Goal: Transaction & Acquisition: Book appointment/travel/reservation

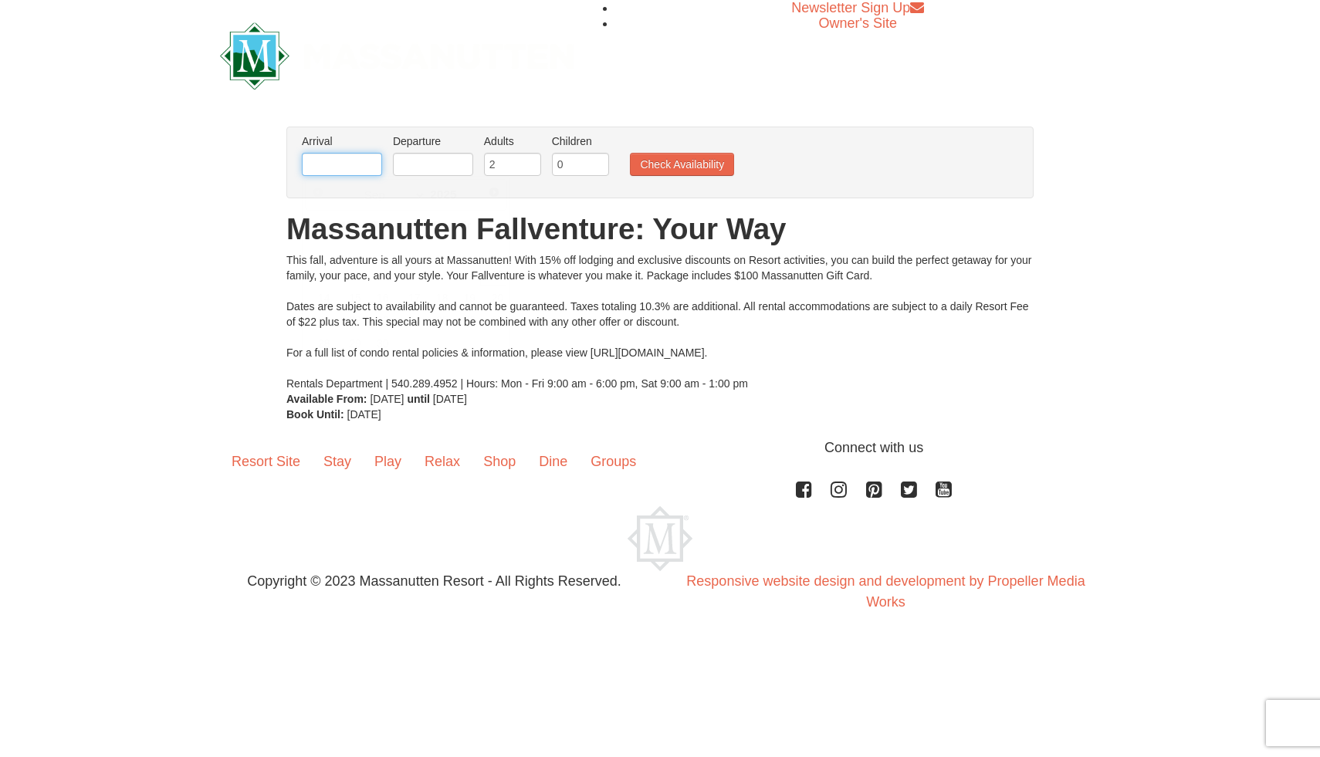
click at [354, 166] on input "text" at bounding box center [342, 164] width 80 height 23
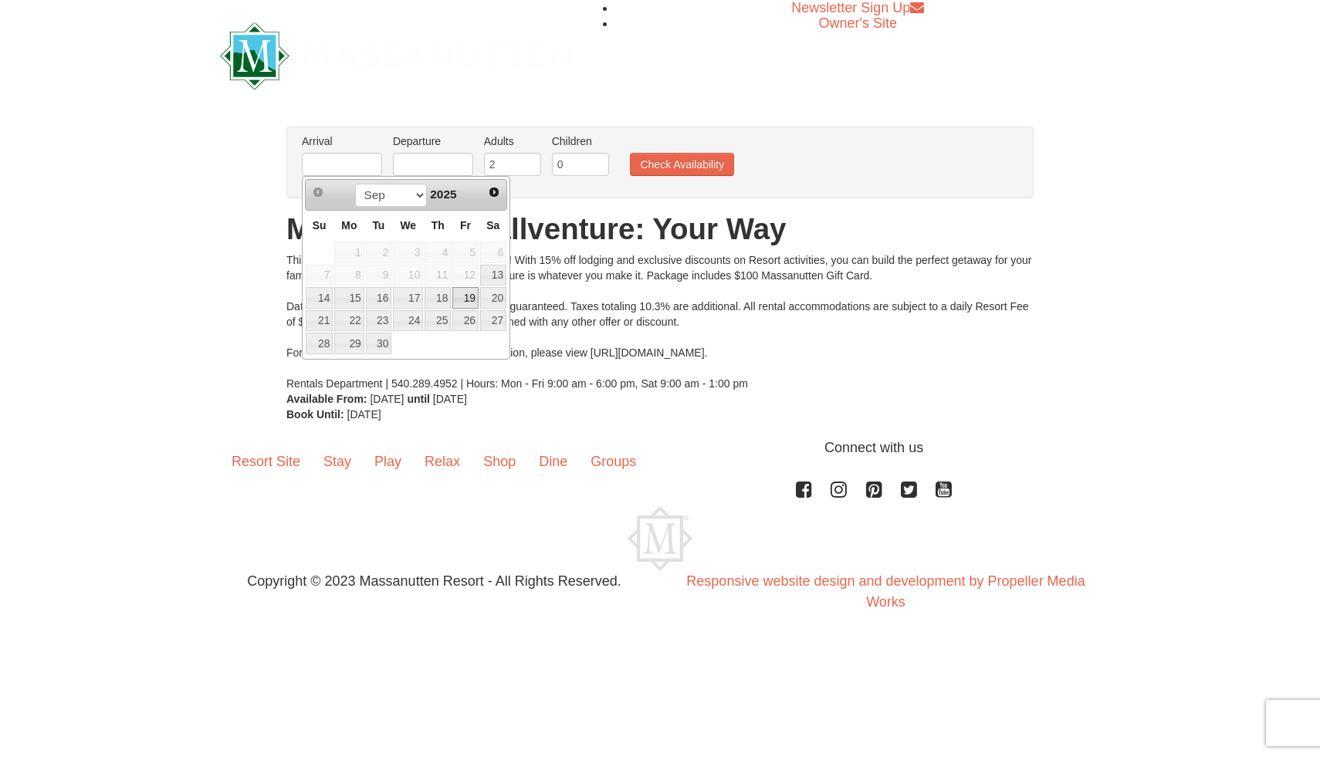
click at [462, 300] on link "19" at bounding box center [465, 298] width 26 height 22
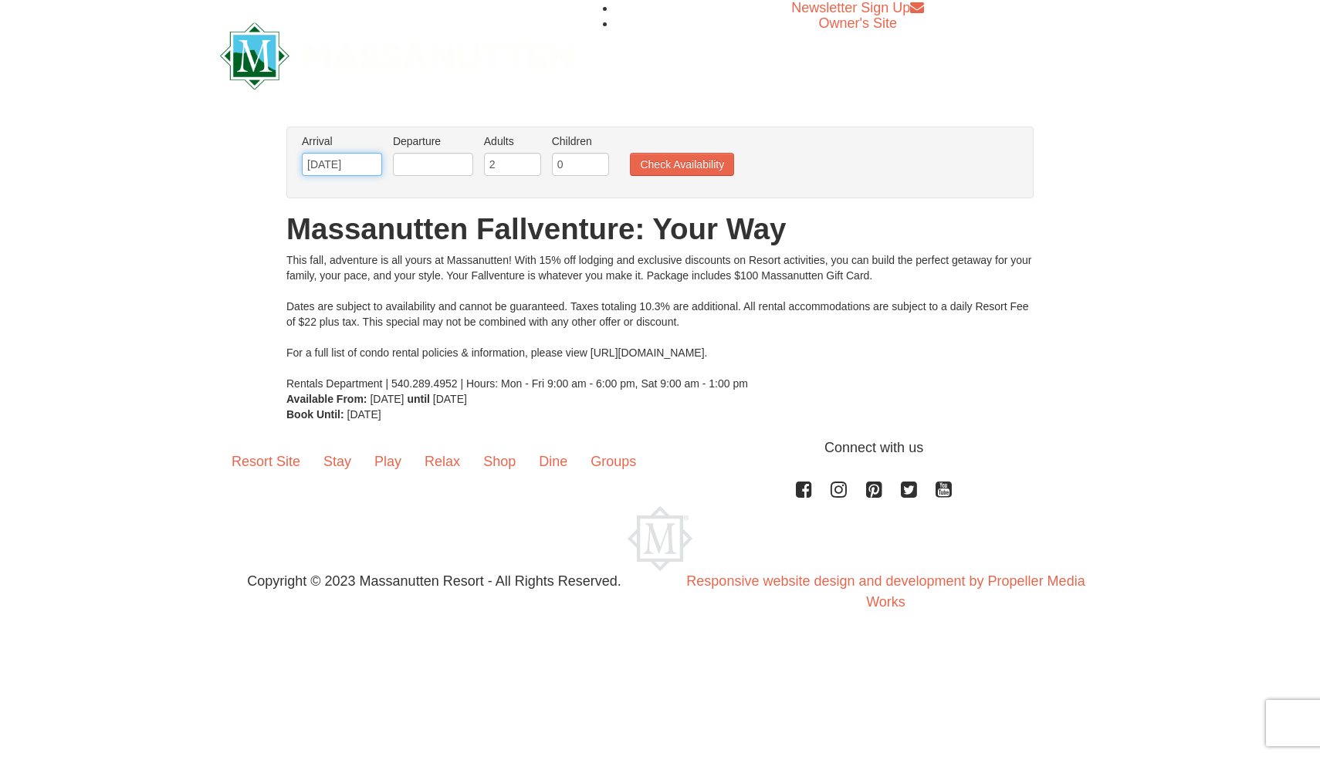
click at [357, 163] on input "09/19/2025" at bounding box center [342, 164] width 80 height 23
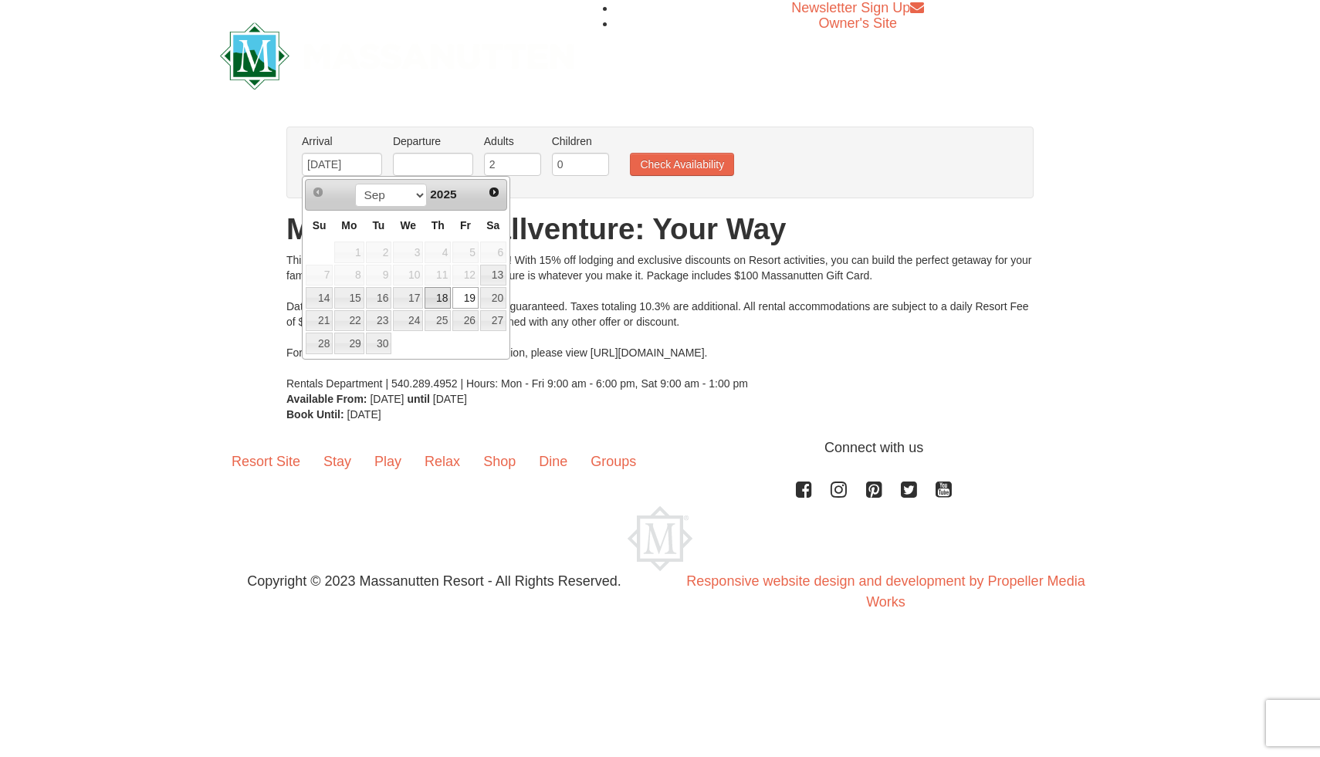
click at [435, 297] on link "18" at bounding box center [438, 298] width 26 height 22
type input "[DATE]"
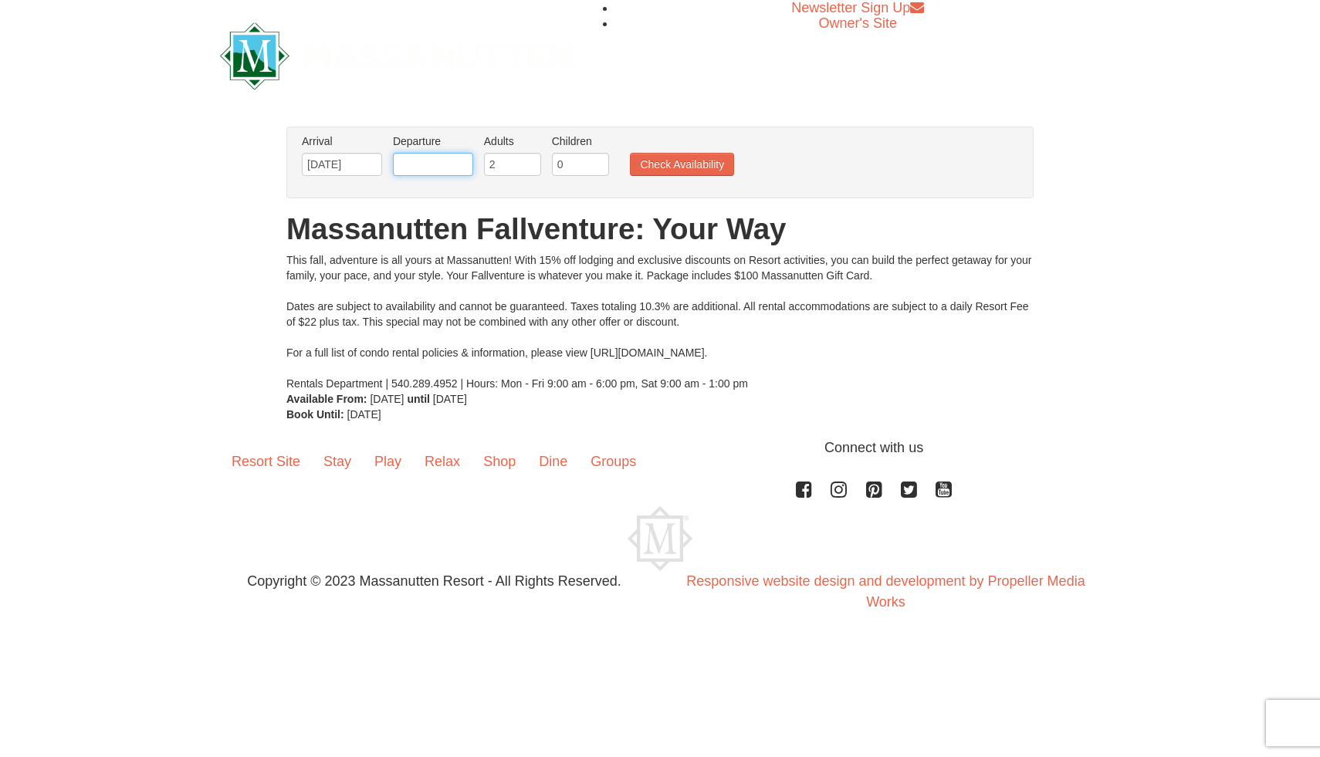
click at [432, 163] on input "text" at bounding box center [433, 164] width 80 height 23
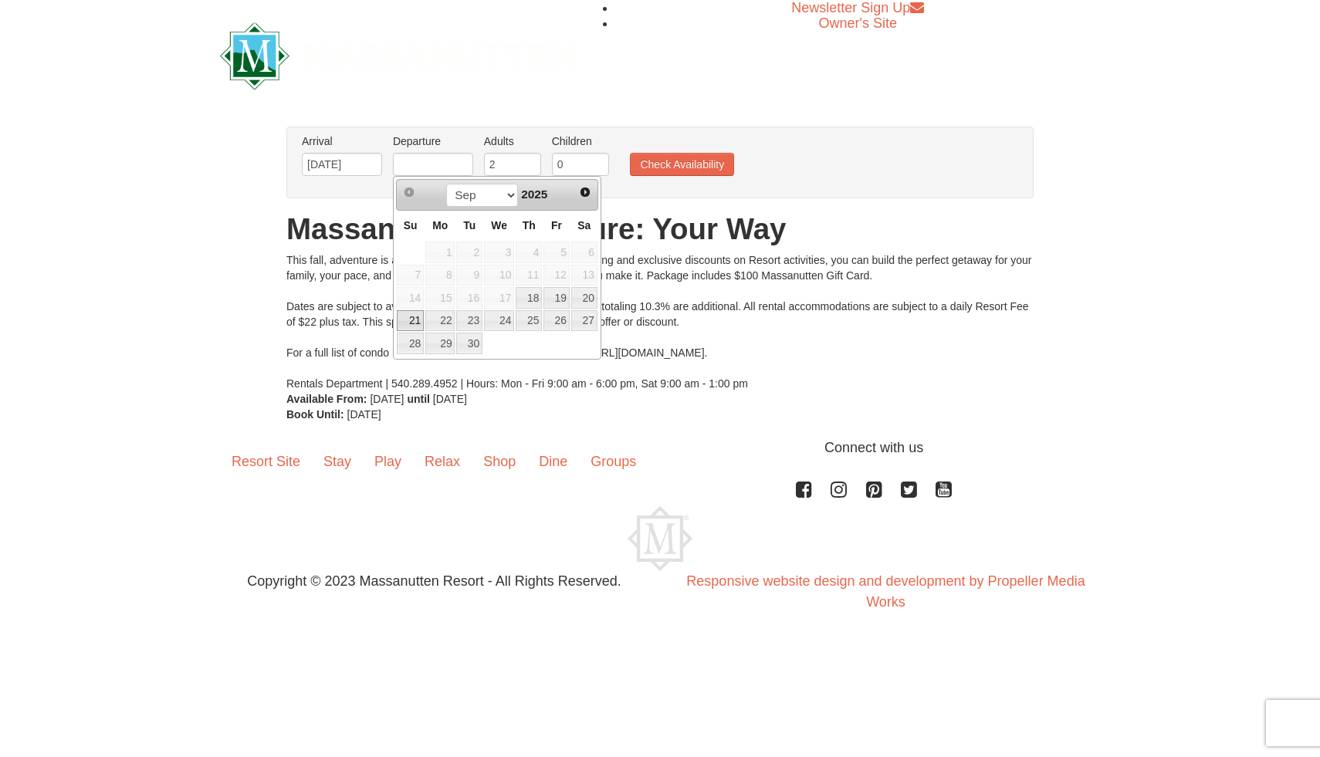
click at [408, 320] on link "21" at bounding box center [410, 321] width 27 height 22
type input "[DATE]"
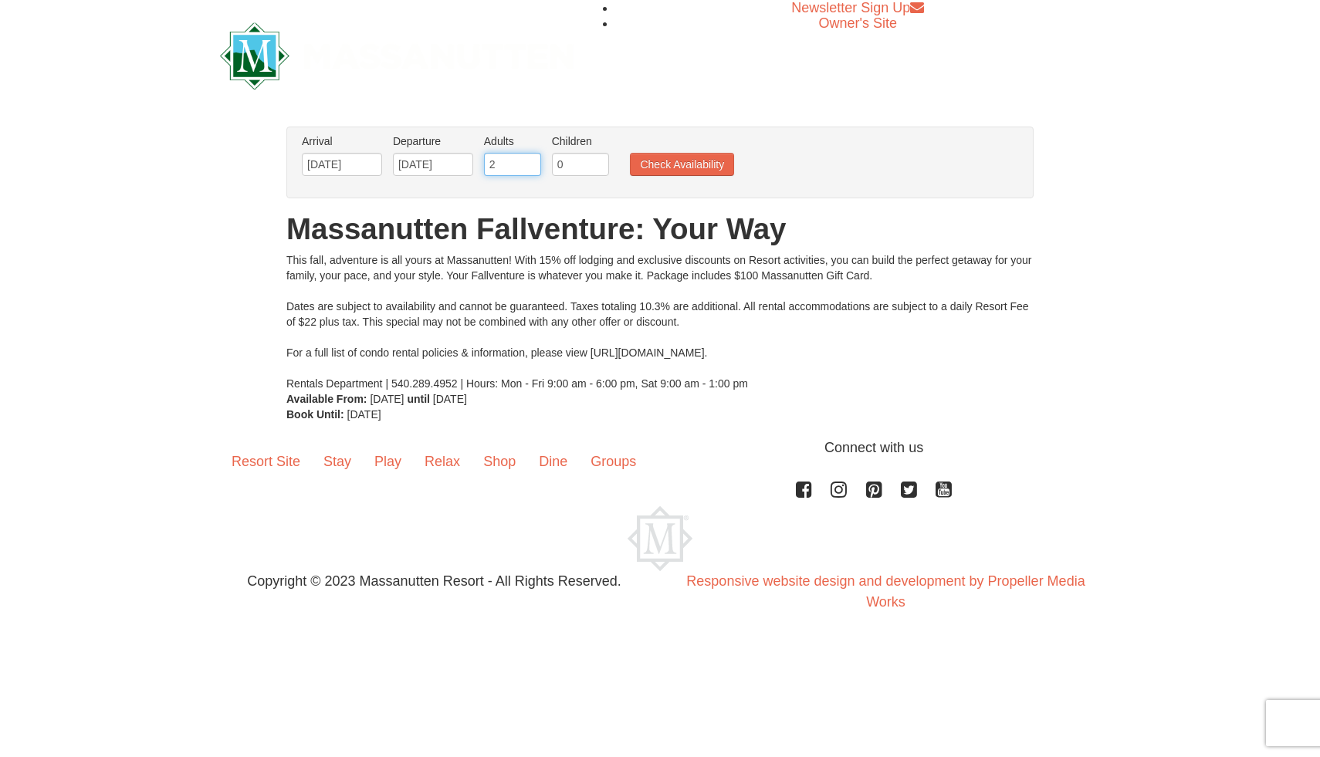
click at [501, 167] on input "2" at bounding box center [512, 164] width 57 height 23
type input "1"
click at [531, 170] on input "1" at bounding box center [512, 164] width 57 height 23
click at [666, 167] on button "Check Availability" at bounding box center [682, 164] width 104 height 23
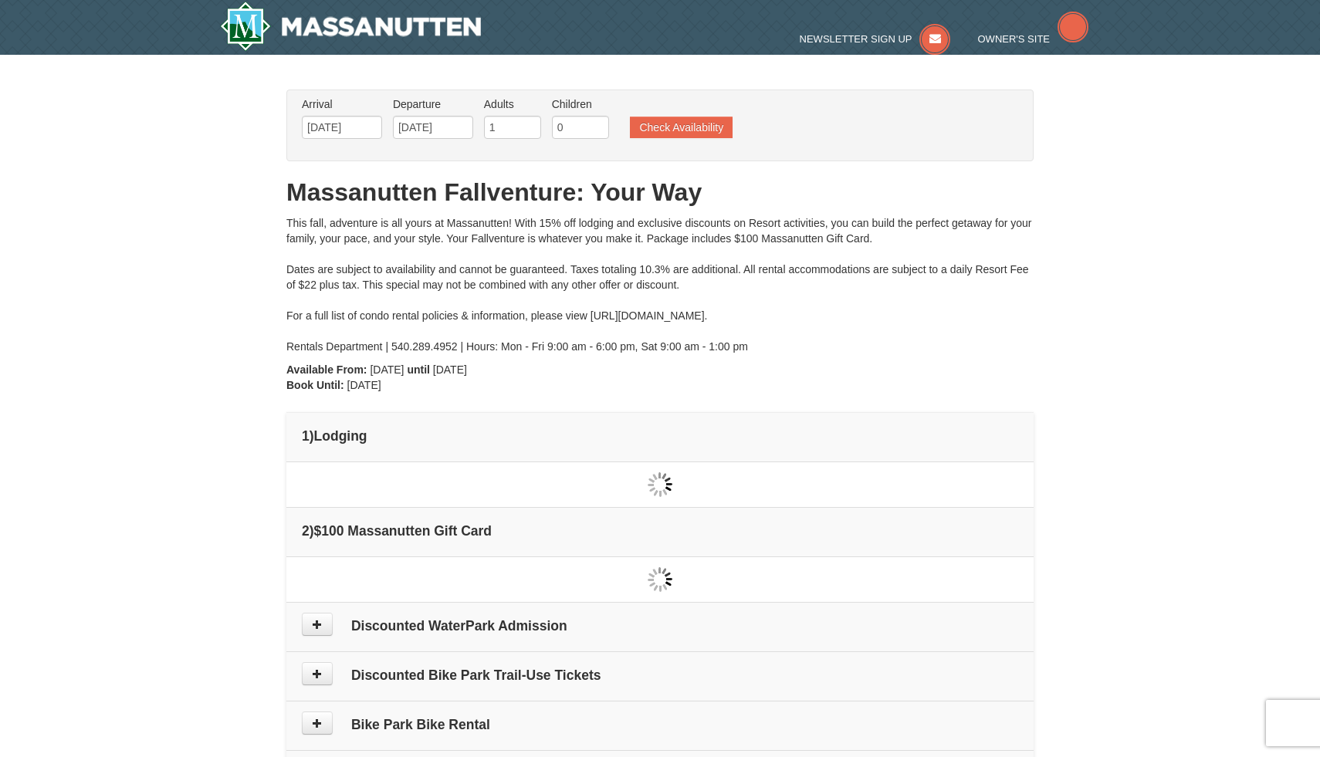
type input "[DATE]"
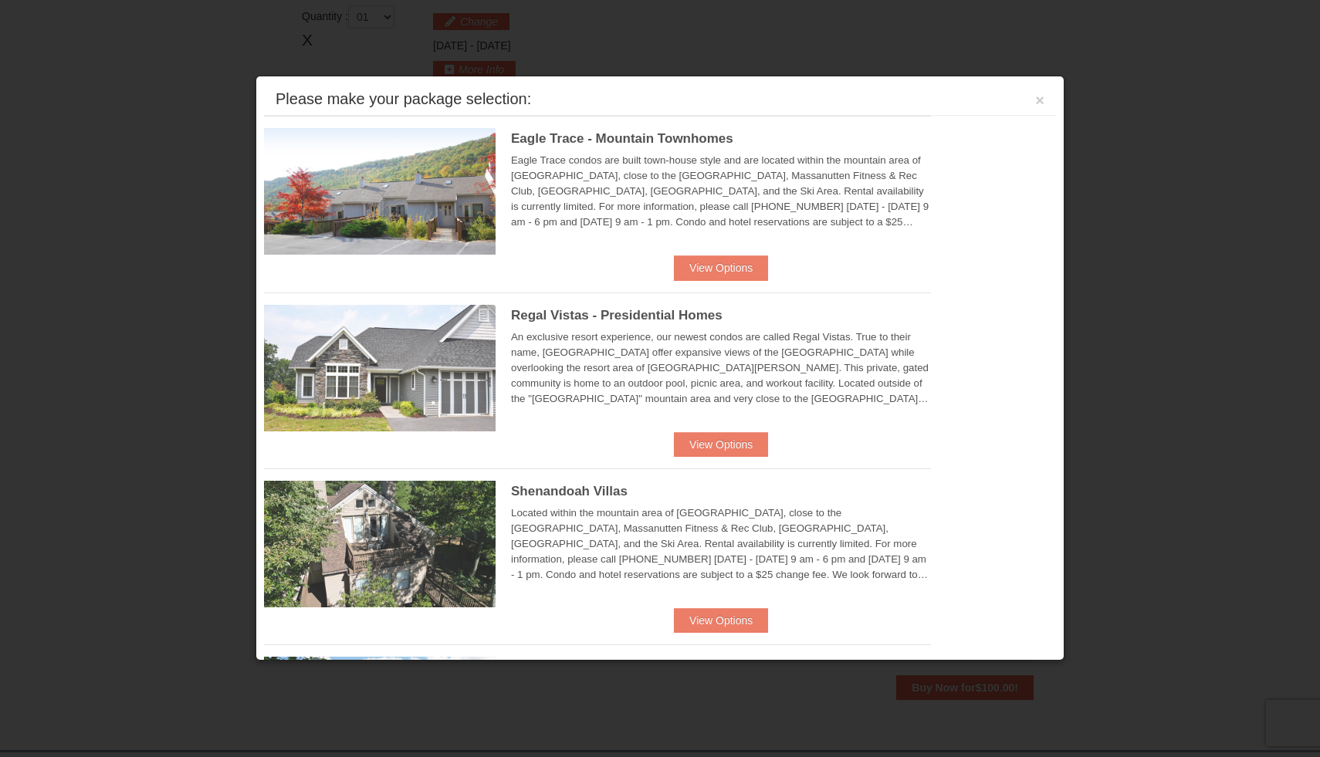
scroll to position [472, 0]
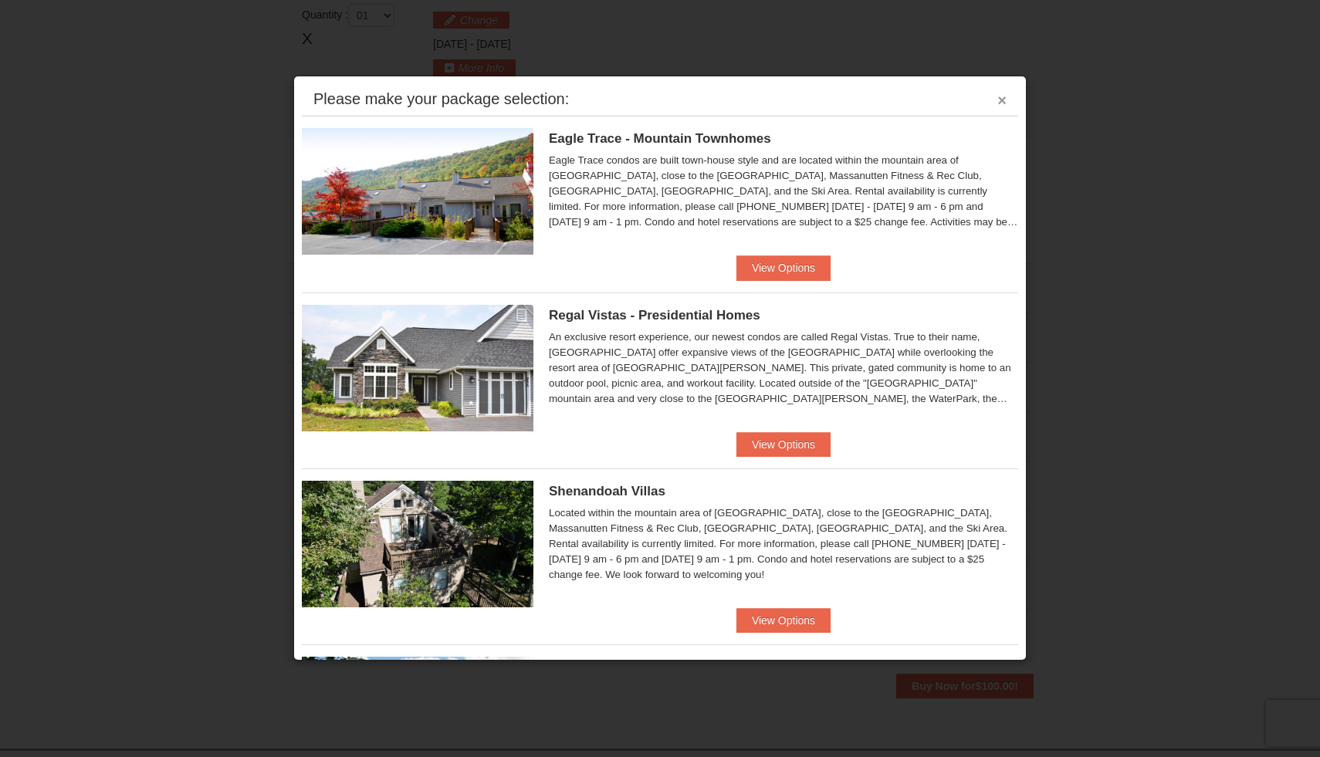
click at [997, 104] on button "×" at bounding box center [1001, 100] width 9 height 15
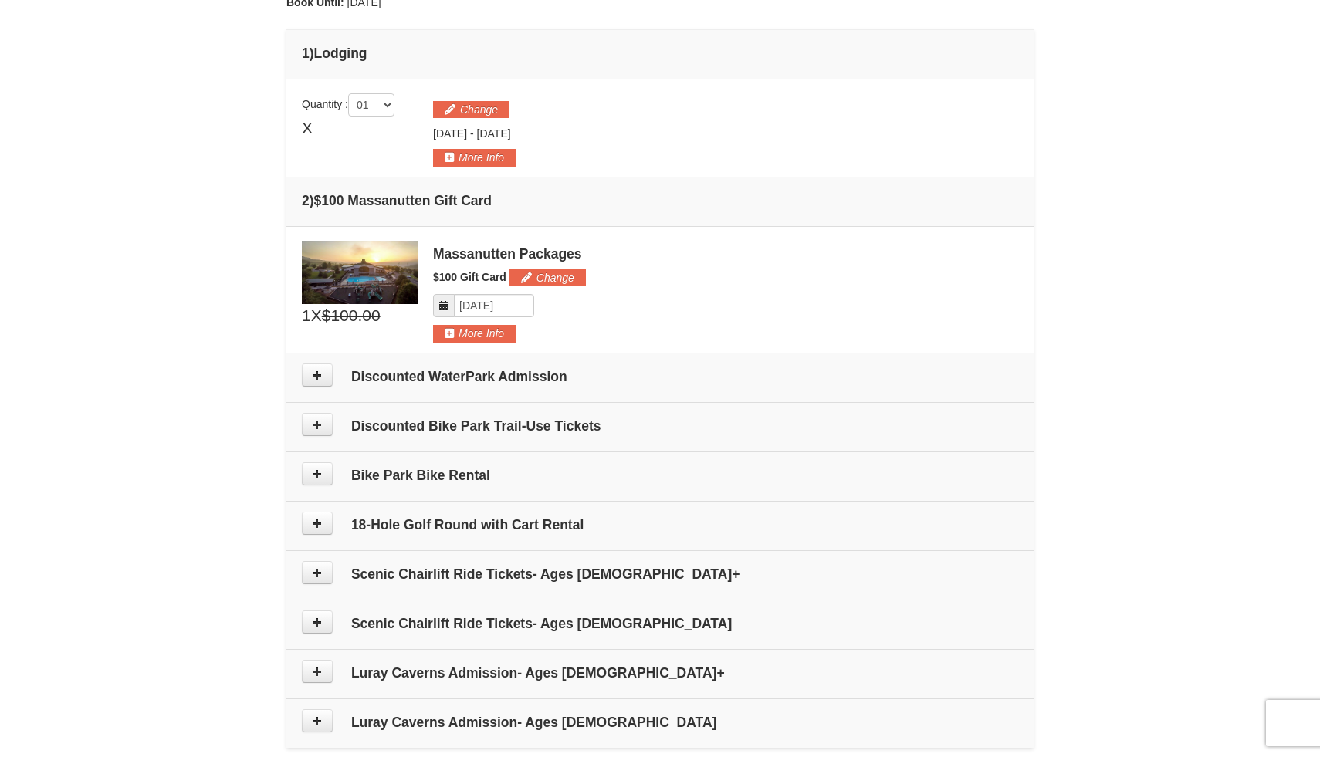
scroll to position [355, 0]
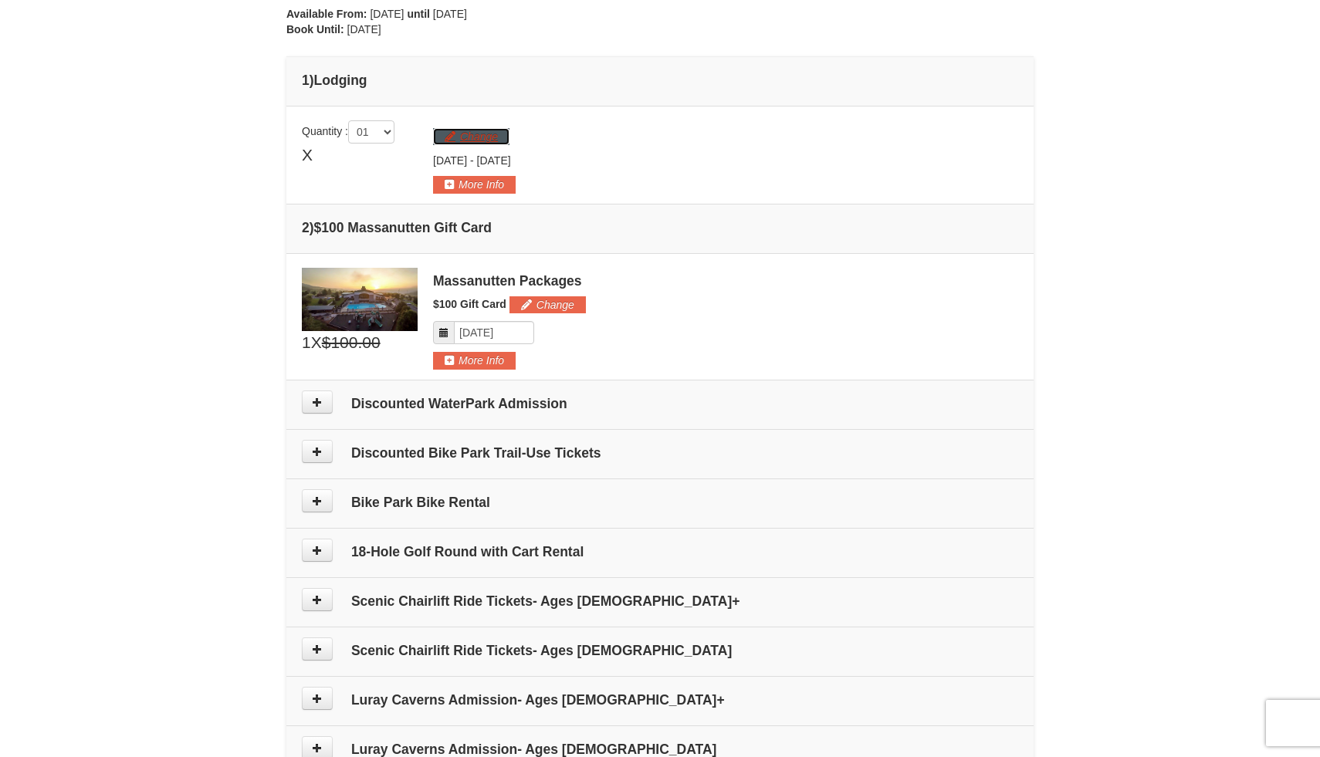
click at [476, 137] on button "Change" at bounding box center [471, 136] width 76 height 17
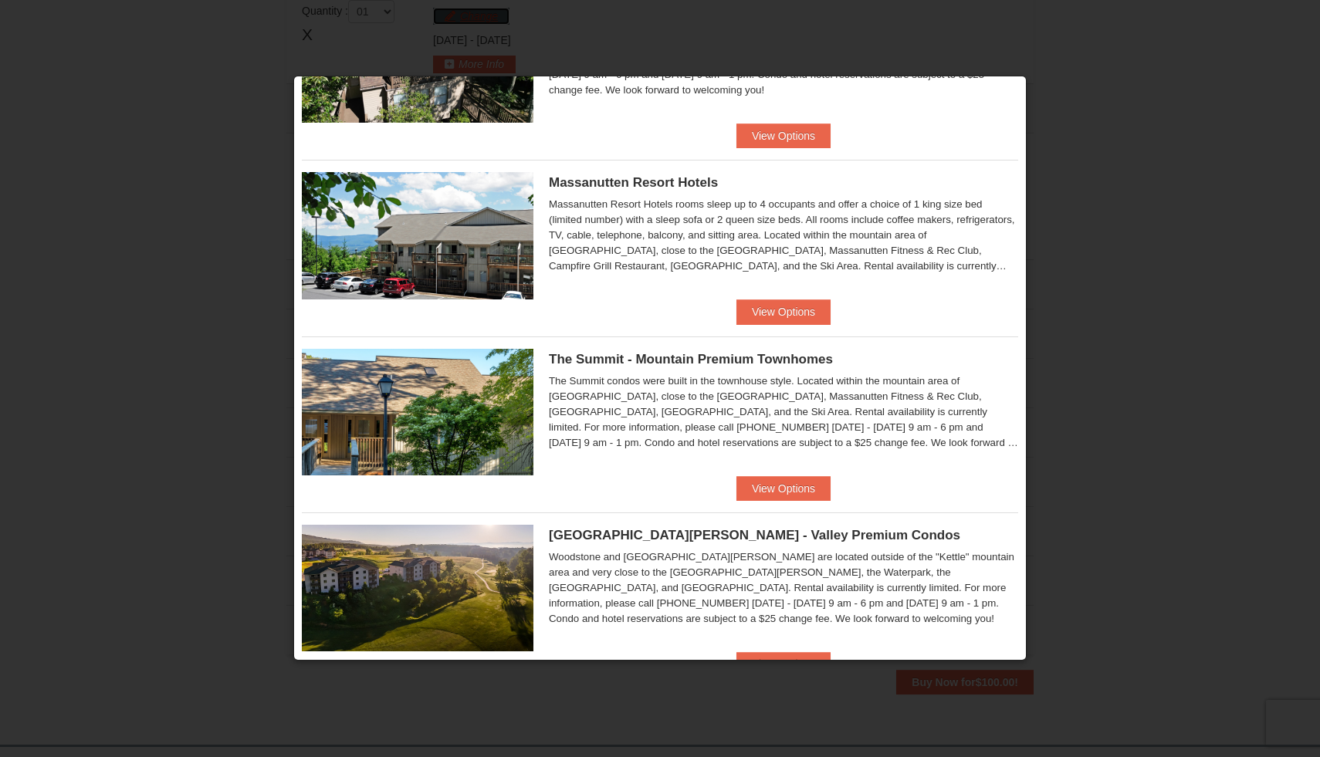
scroll to position [482, 0]
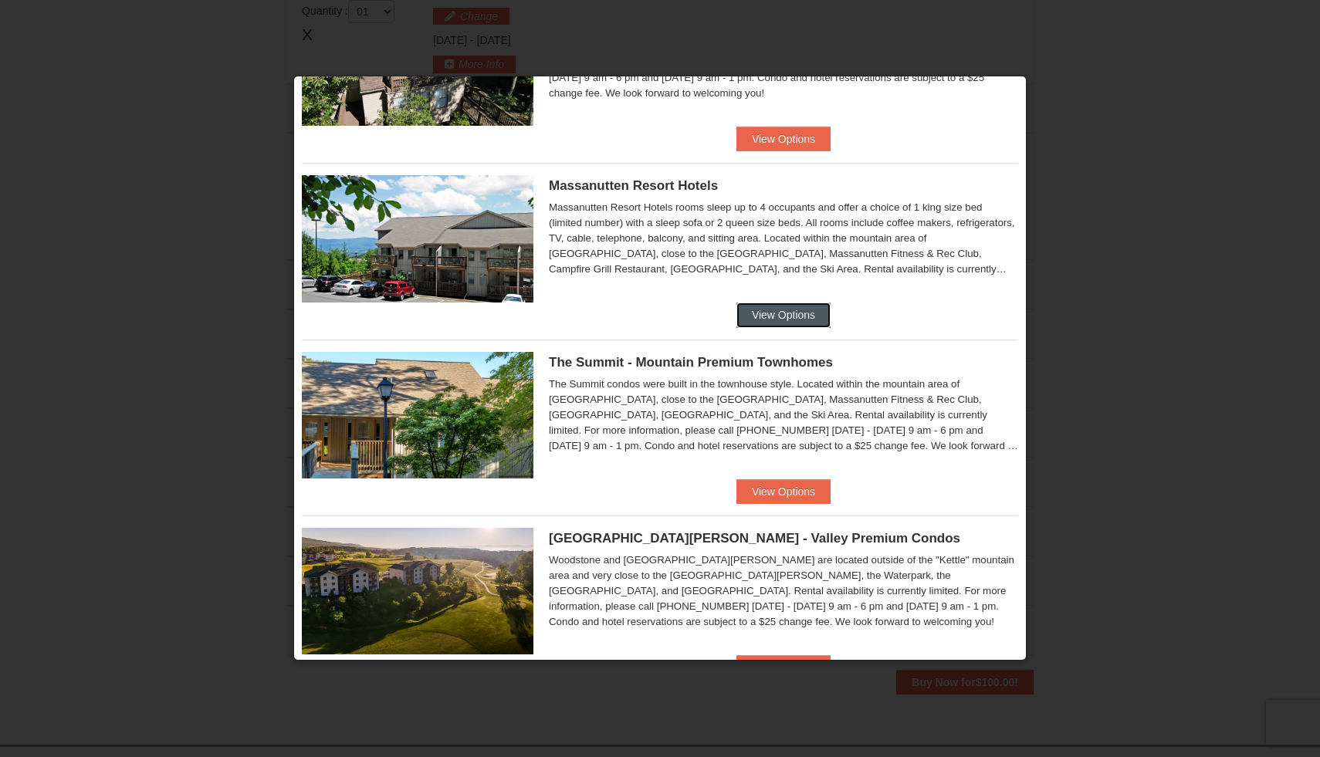
click at [790, 315] on button "View Options" at bounding box center [783, 315] width 94 height 25
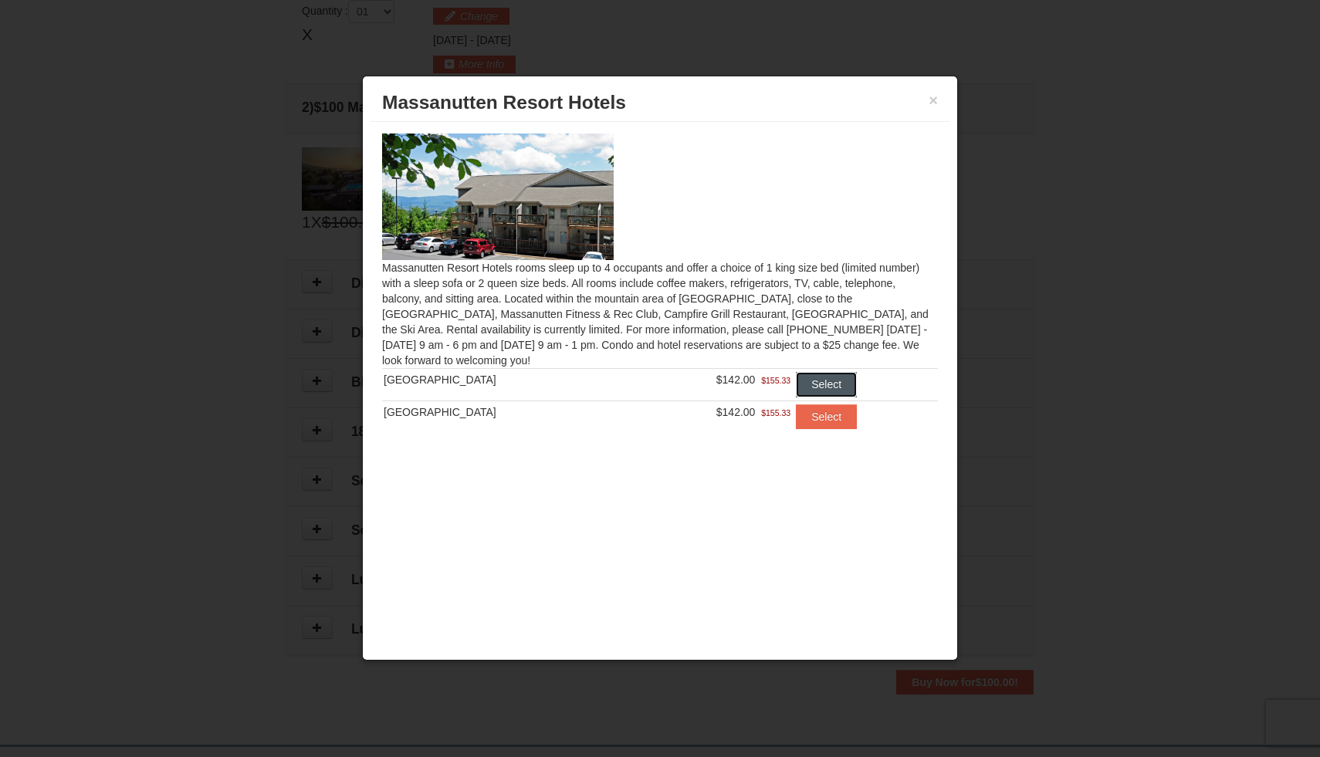
click at [827, 387] on button "Select" at bounding box center [826, 384] width 61 height 25
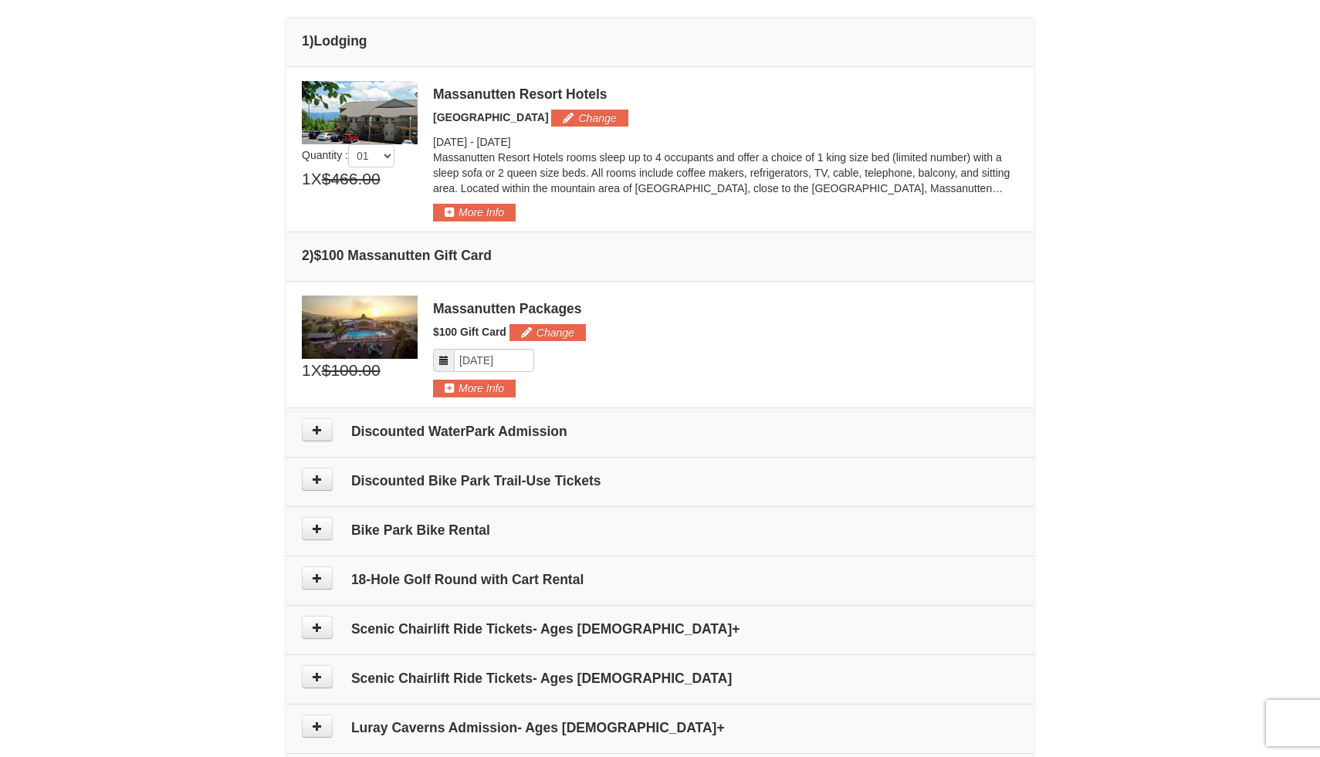
scroll to position [417, 0]
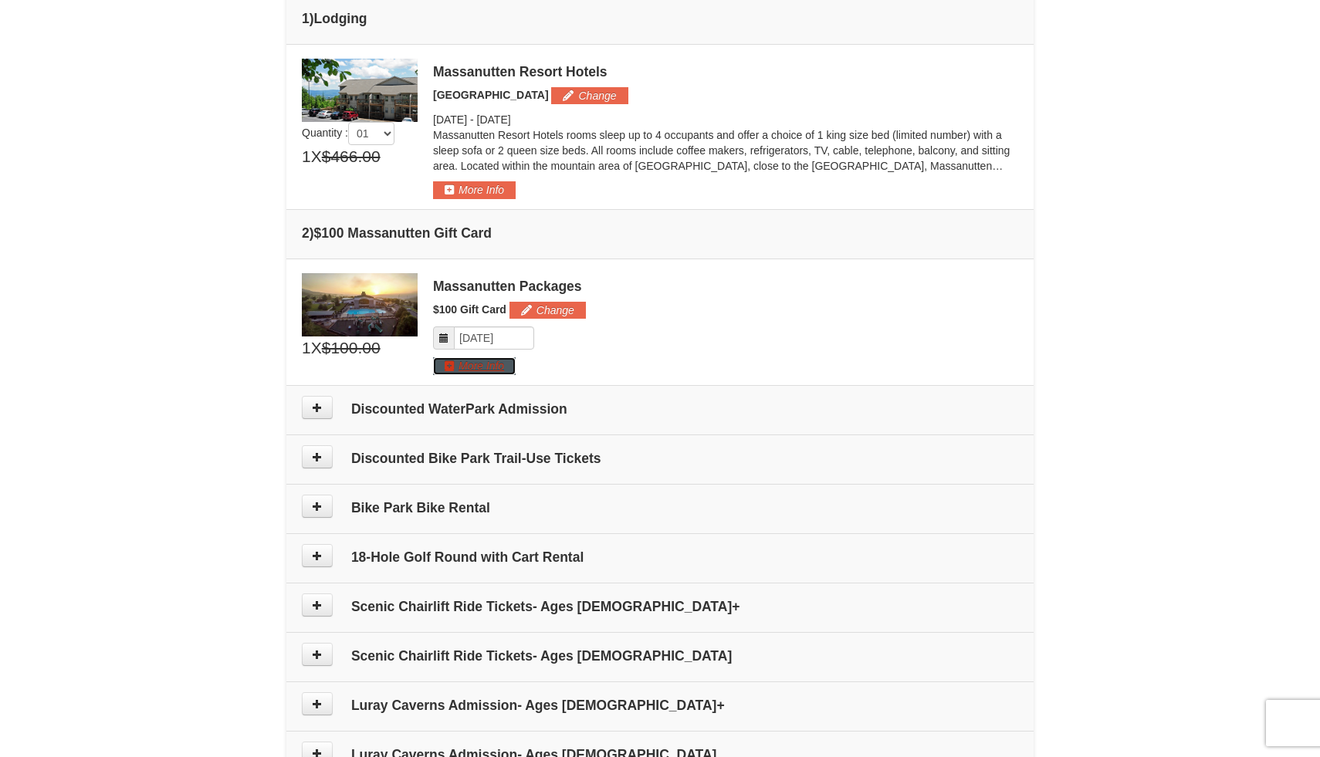
click at [472, 363] on button "More Info" at bounding box center [474, 365] width 83 height 17
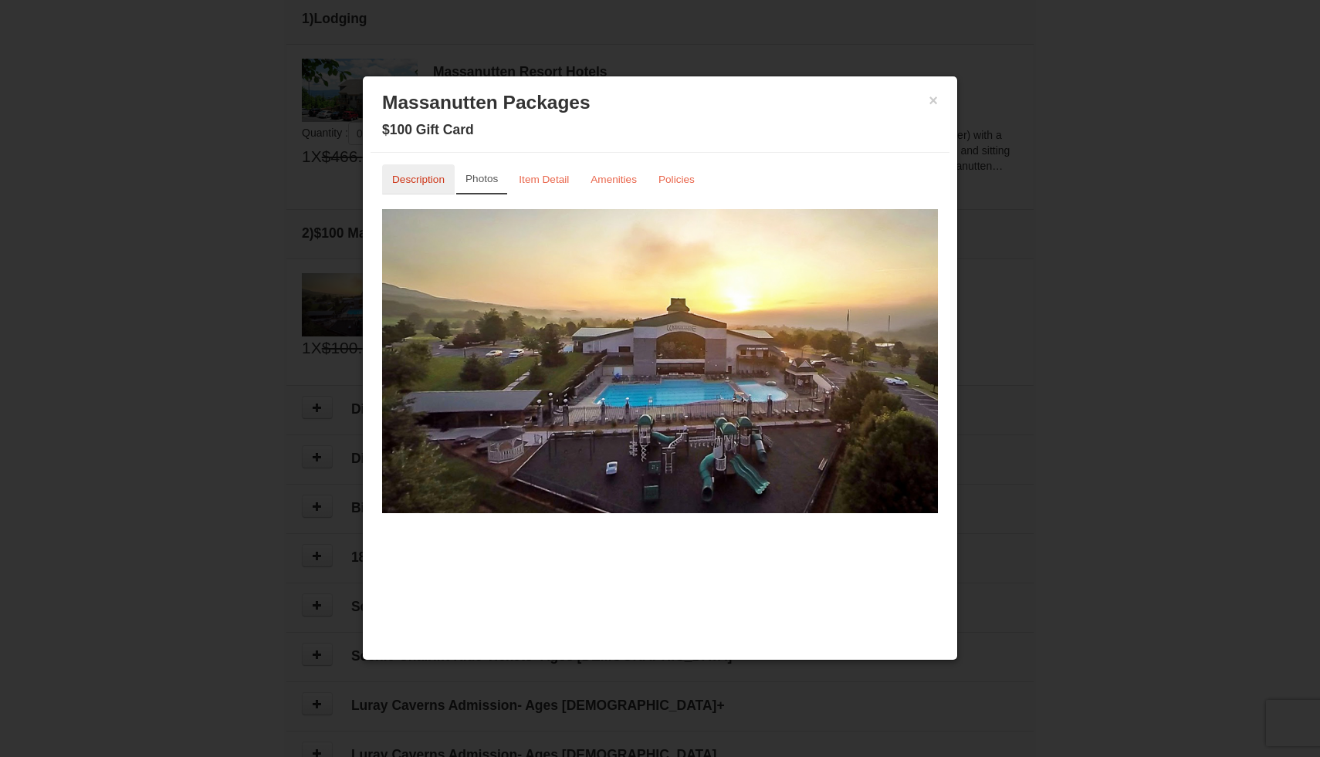
click at [426, 176] on small "Description" at bounding box center [418, 180] width 52 height 12
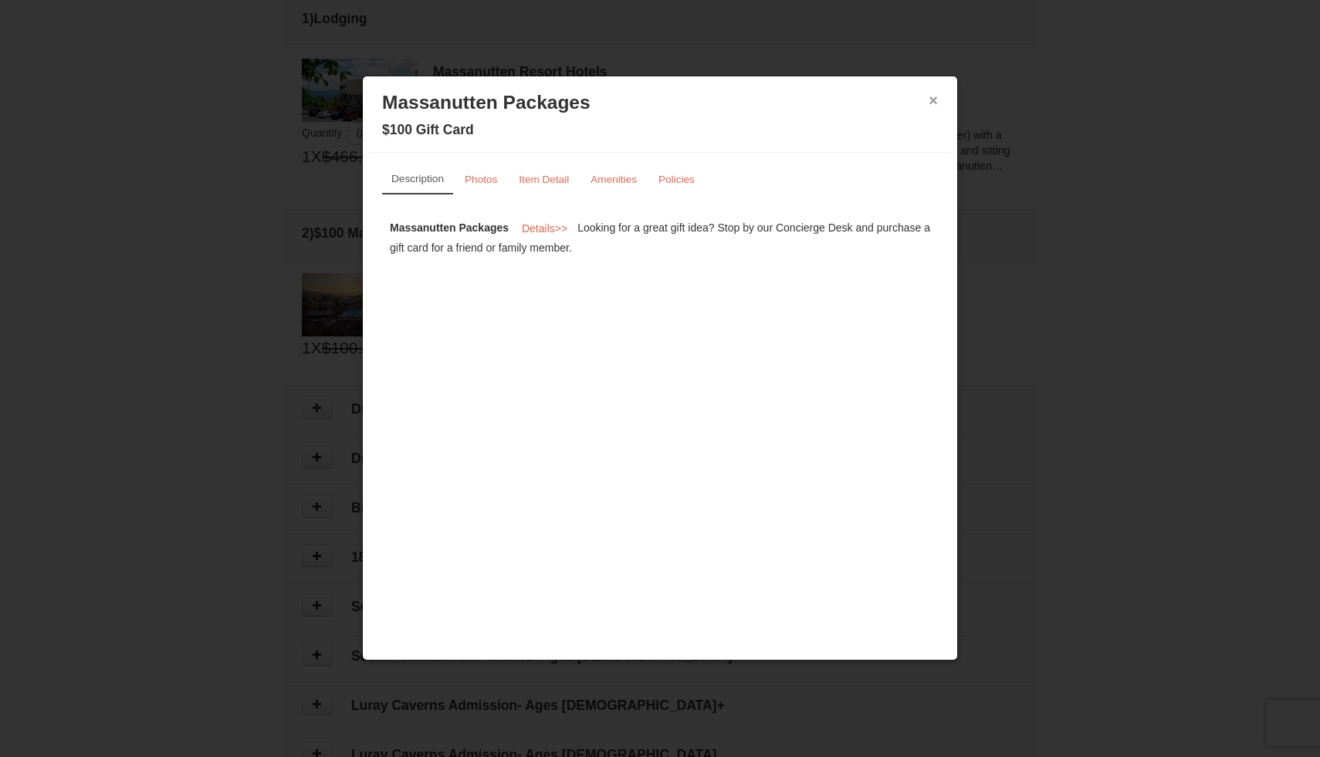
click at [931, 104] on button "×" at bounding box center [933, 100] width 9 height 15
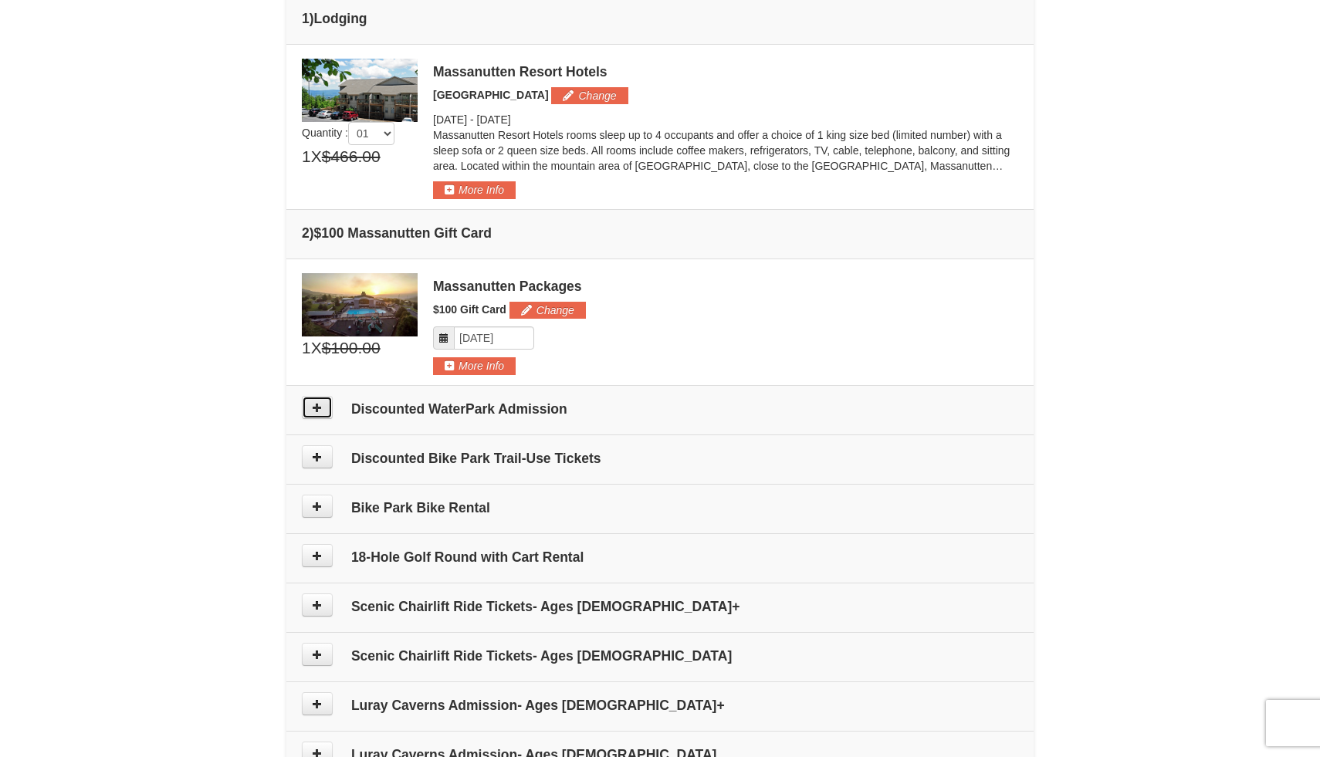
click at [318, 407] on icon at bounding box center [317, 407] width 11 height 11
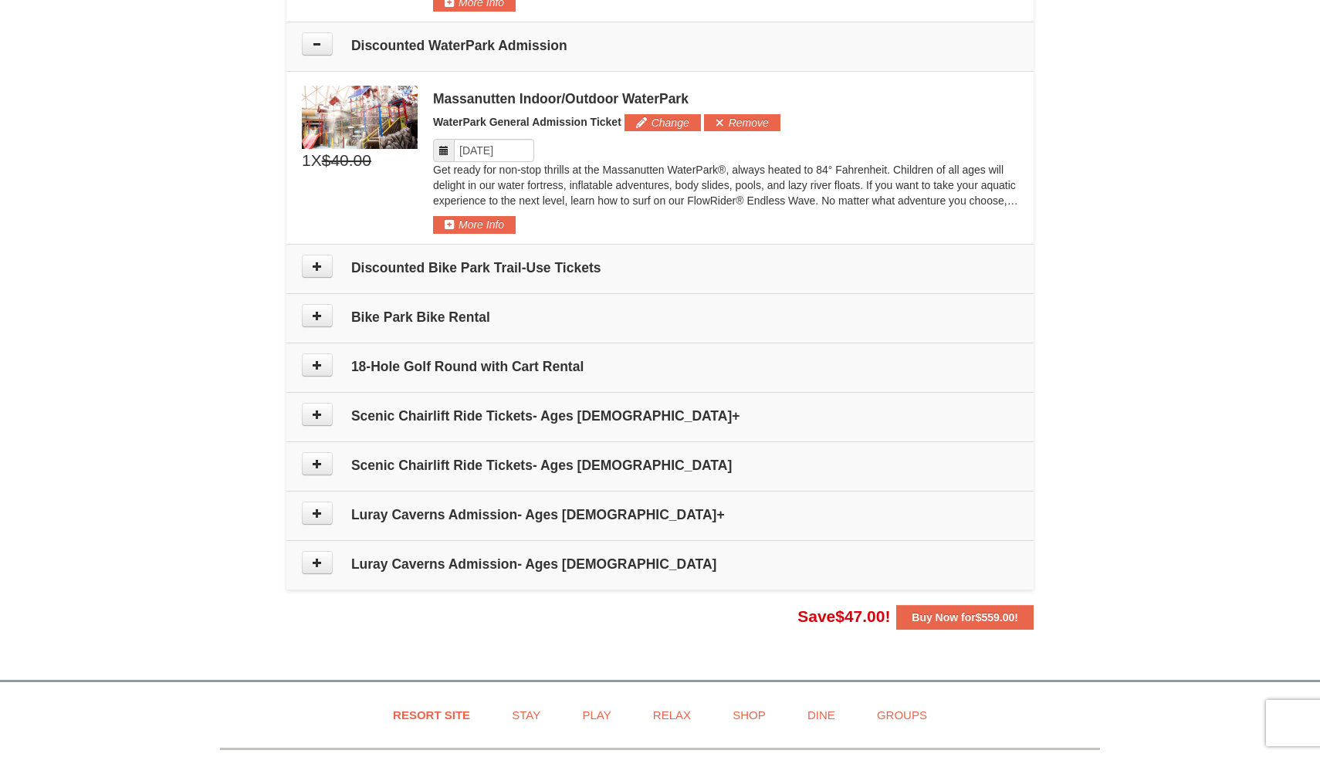
scroll to position [802, 0]
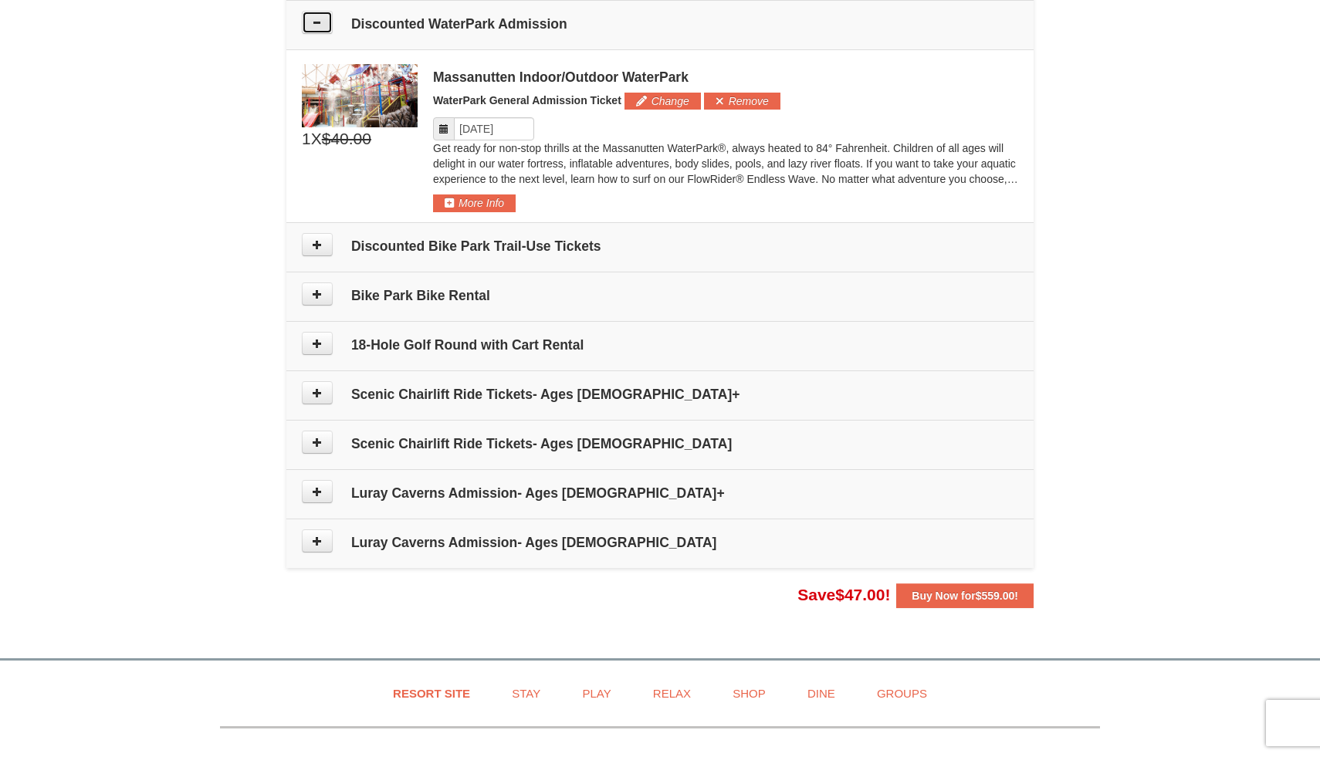
click at [318, 26] on icon at bounding box center [317, 22] width 11 height 11
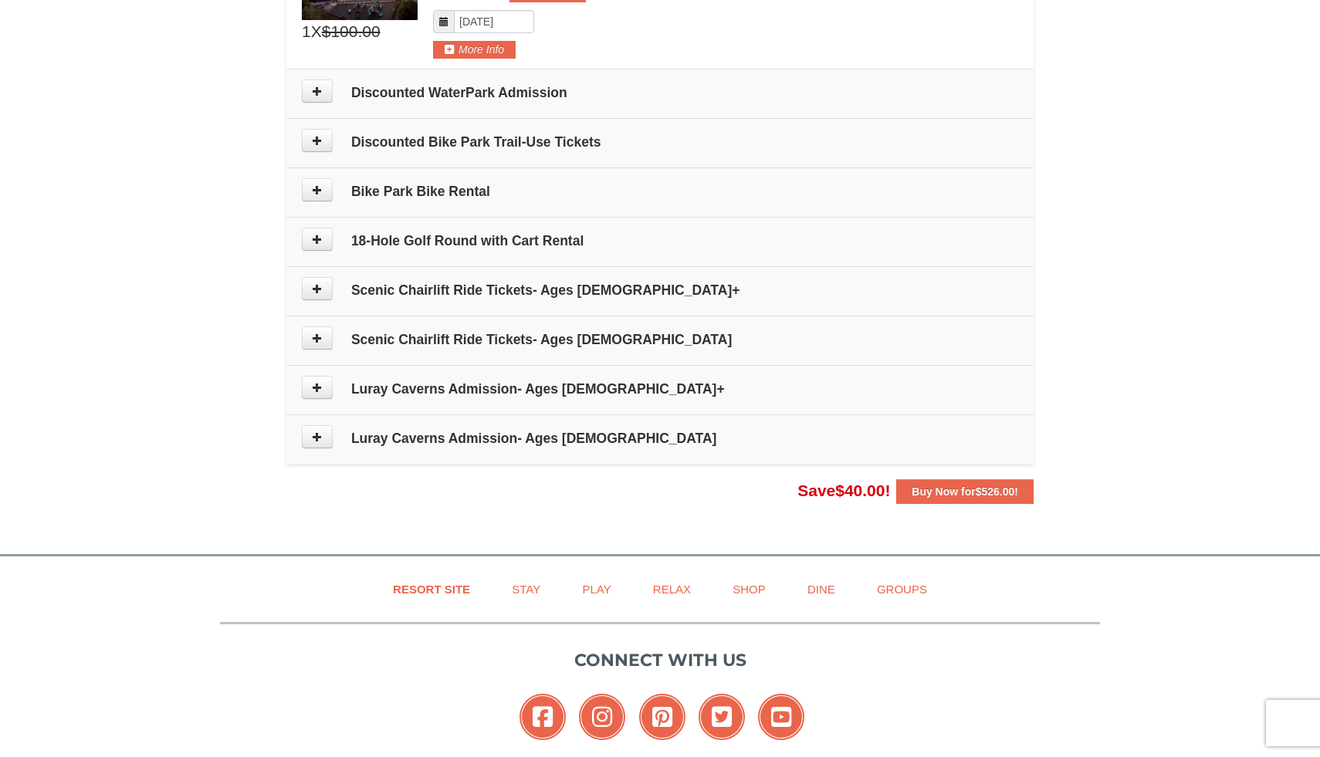
scroll to position [722, 0]
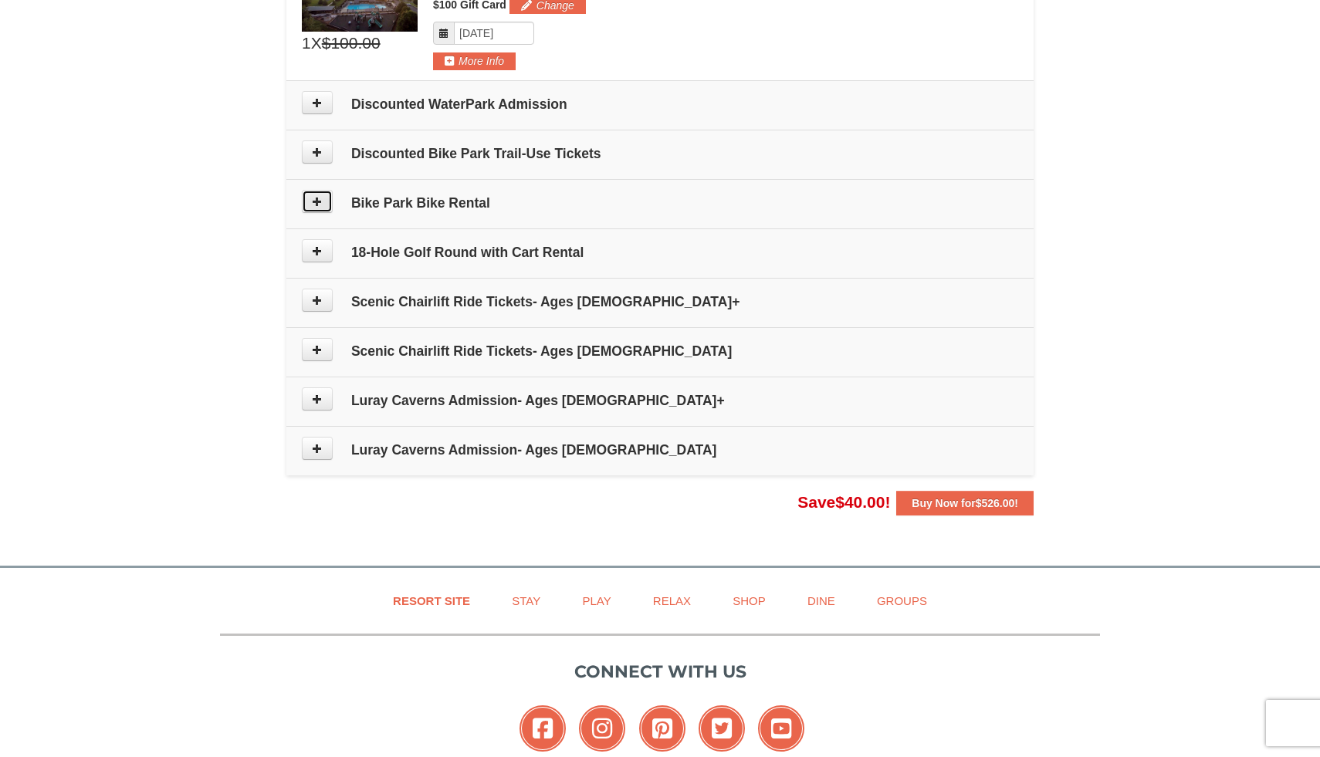
click at [322, 205] on icon at bounding box center [317, 201] width 11 height 11
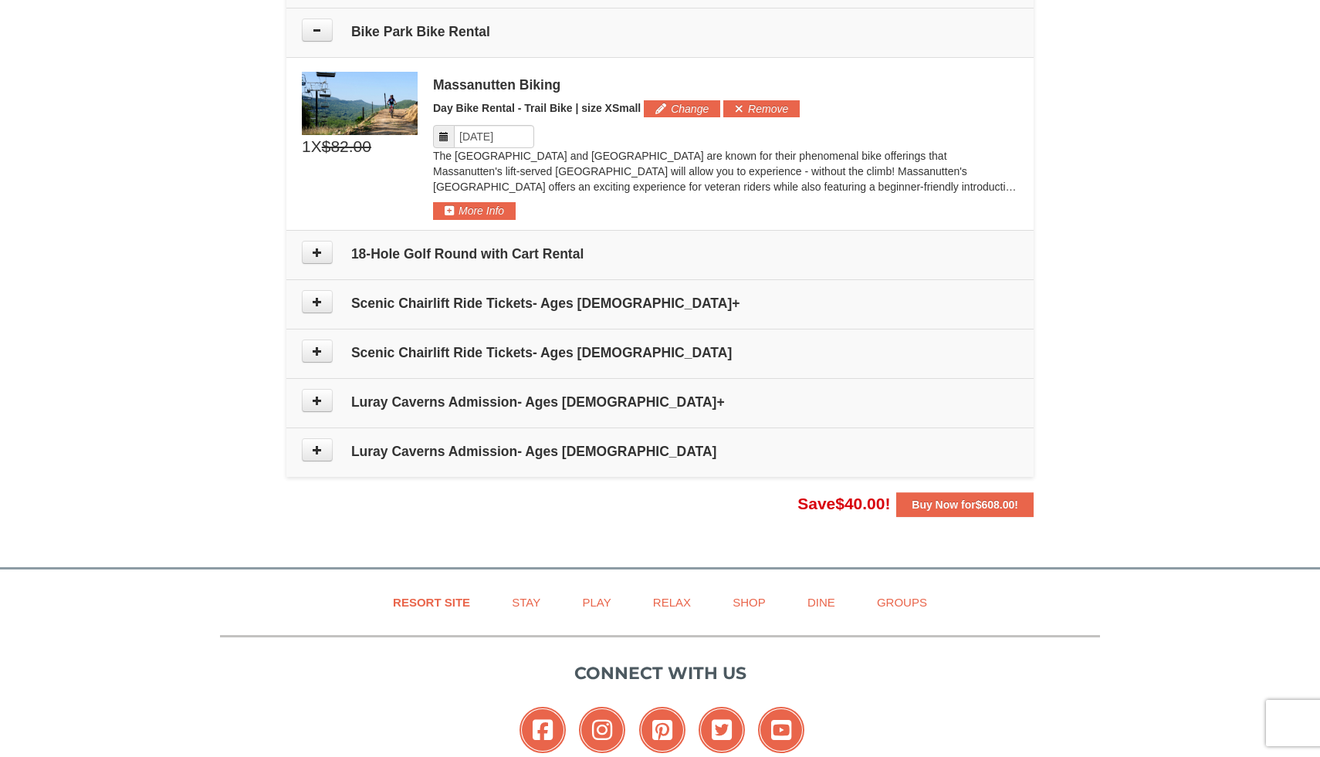
scroll to position [901, 0]
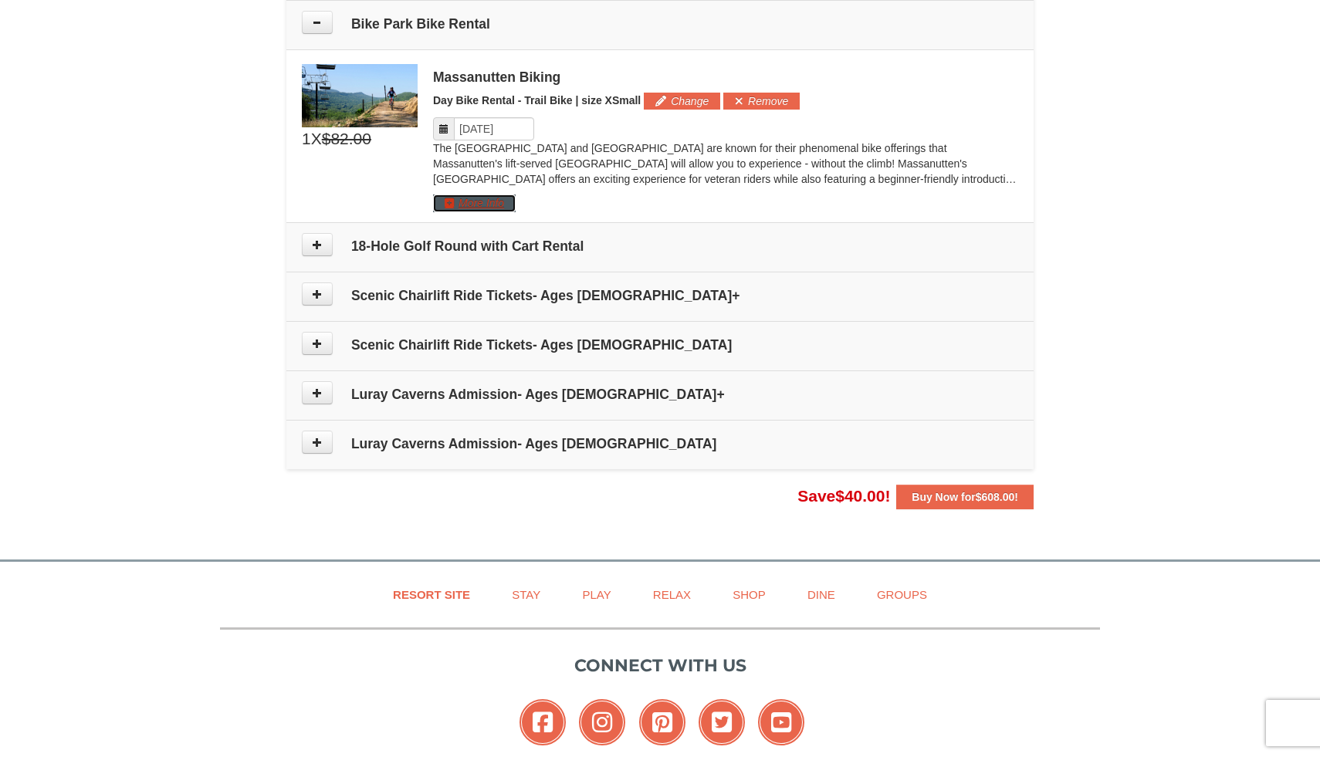
click at [486, 201] on button "More Info" at bounding box center [474, 203] width 83 height 17
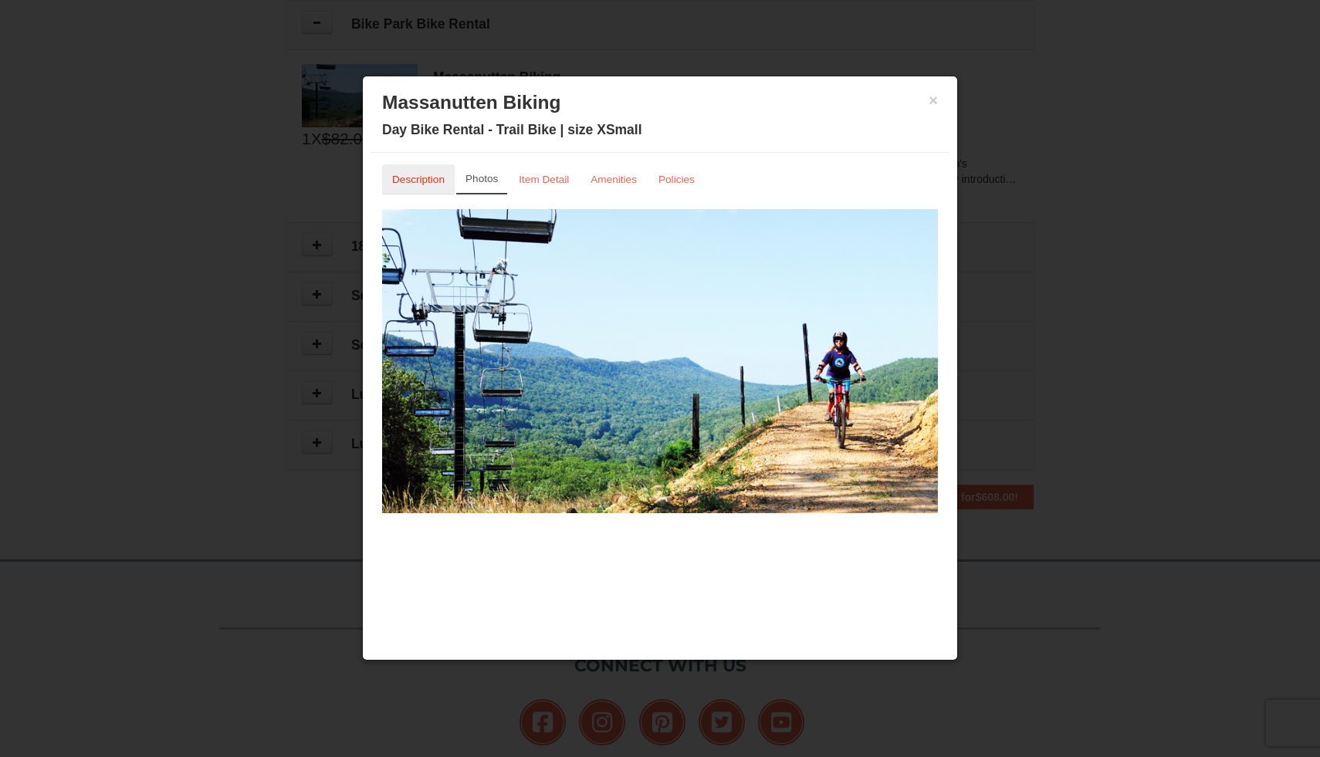
click at [443, 183] on small "Description" at bounding box center [418, 180] width 52 height 12
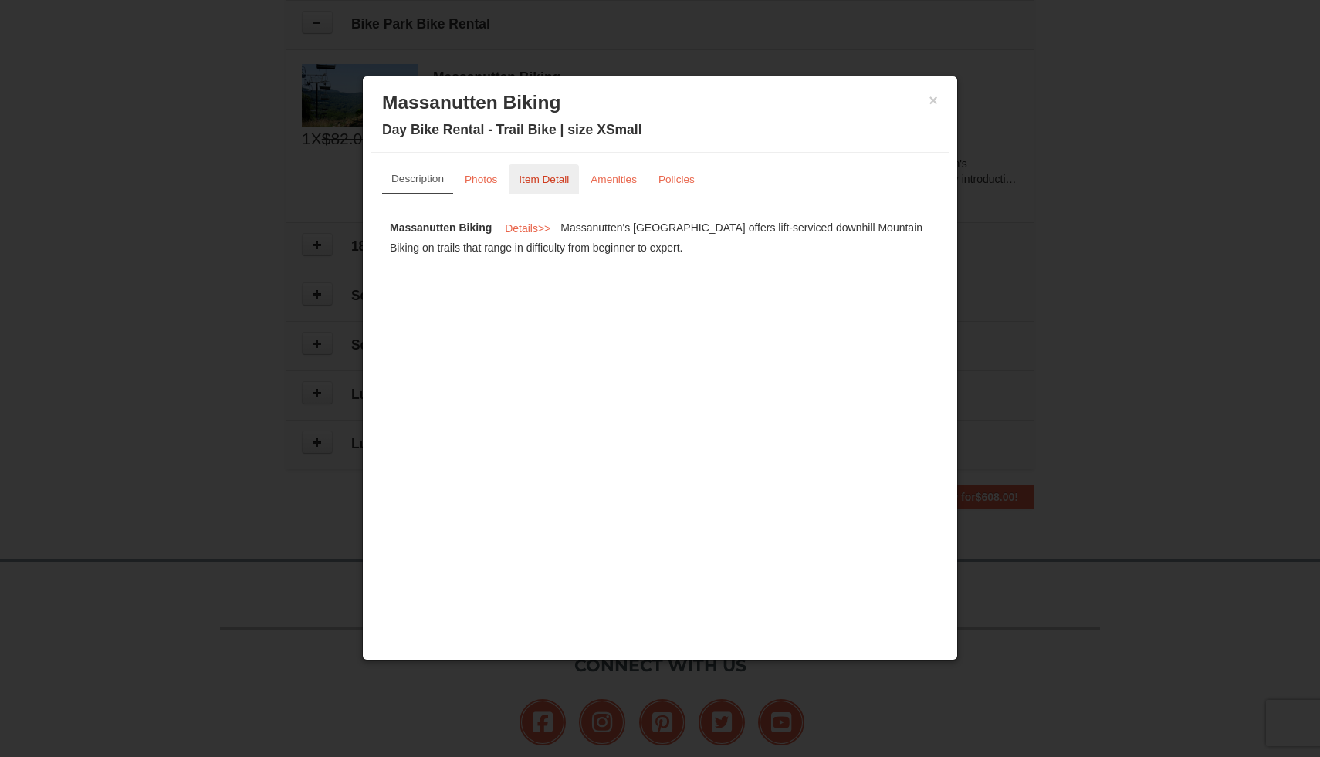
click at [534, 182] on small "Item Detail" at bounding box center [544, 180] width 50 height 12
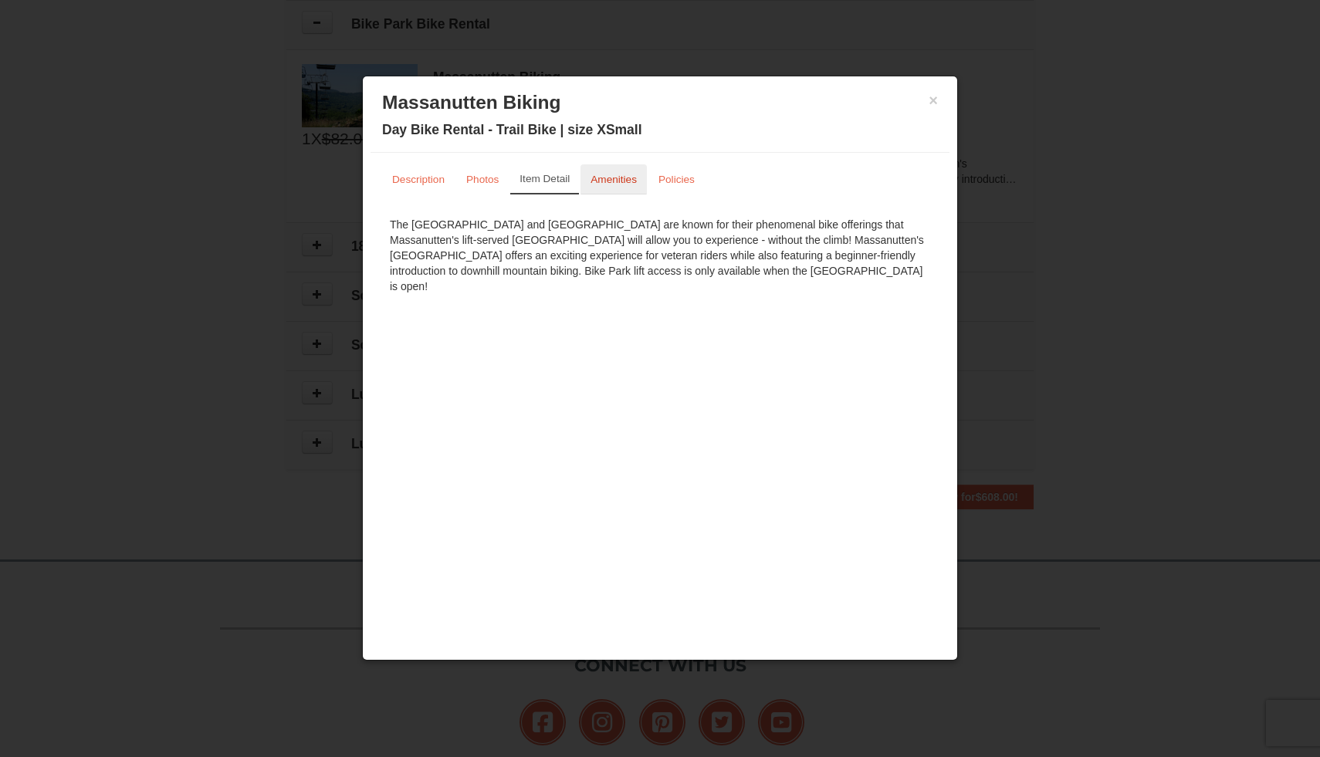
click at [606, 178] on small "Amenities" at bounding box center [614, 180] width 46 height 12
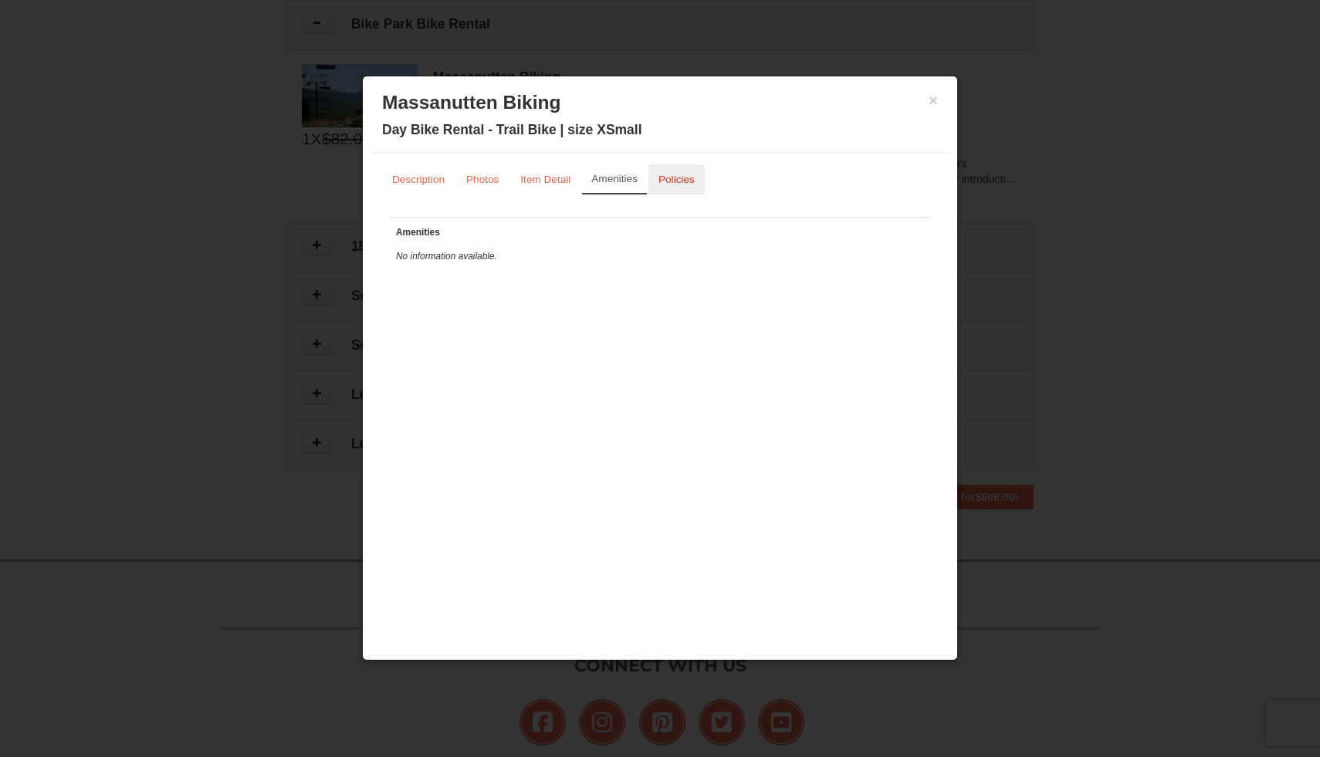
click at [673, 186] on link "Policies" at bounding box center [676, 179] width 56 height 30
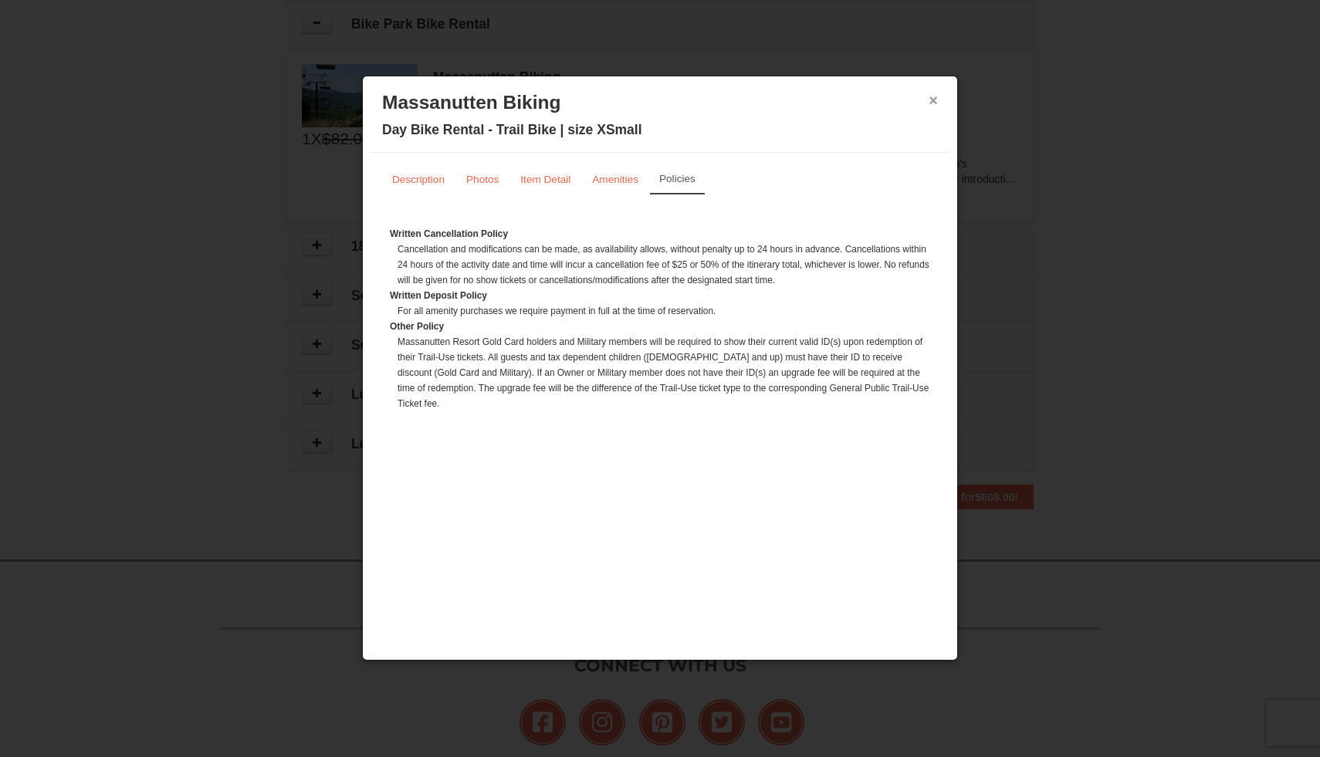
click at [932, 104] on button "×" at bounding box center [933, 100] width 9 height 15
